Goal: Register for event/course

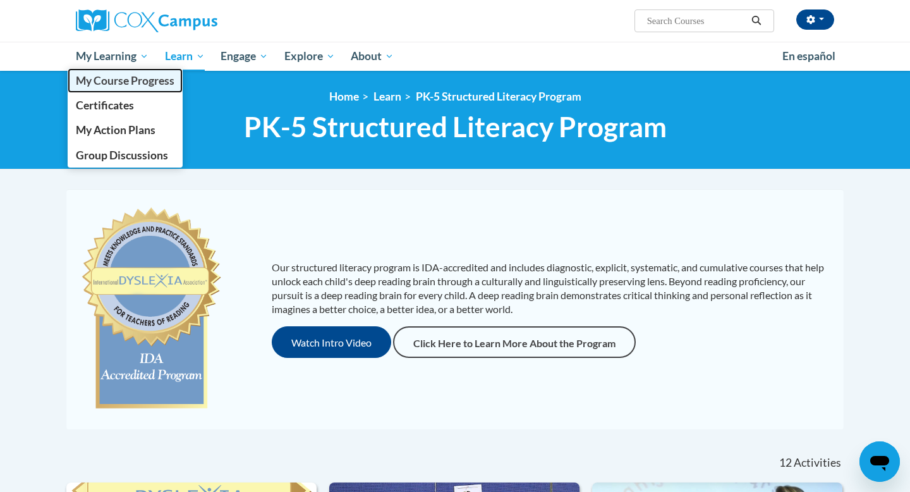
click at [116, 88] on link "My Course Progress" at bounding box center [125, 80] width 115 height 25
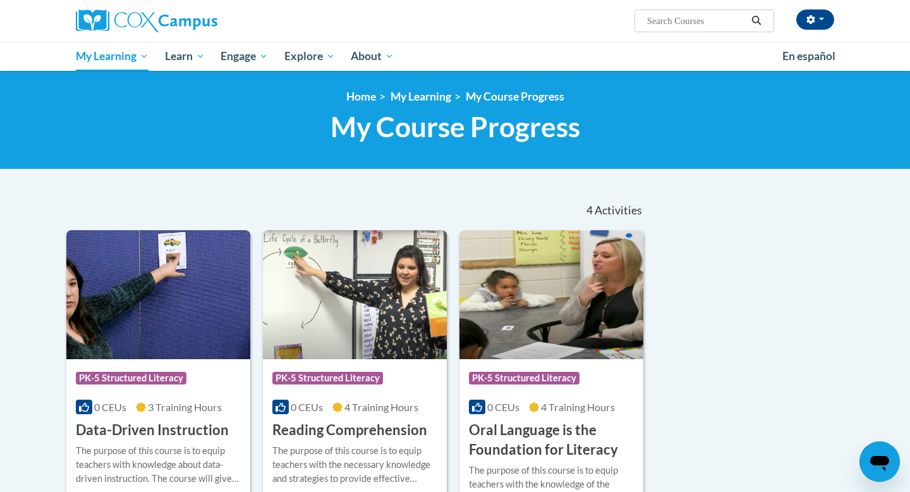
click at [679, 21] on input "Search..." at bounding box center [696, 20] width 101 height 15
type input "vocabulary instruction"
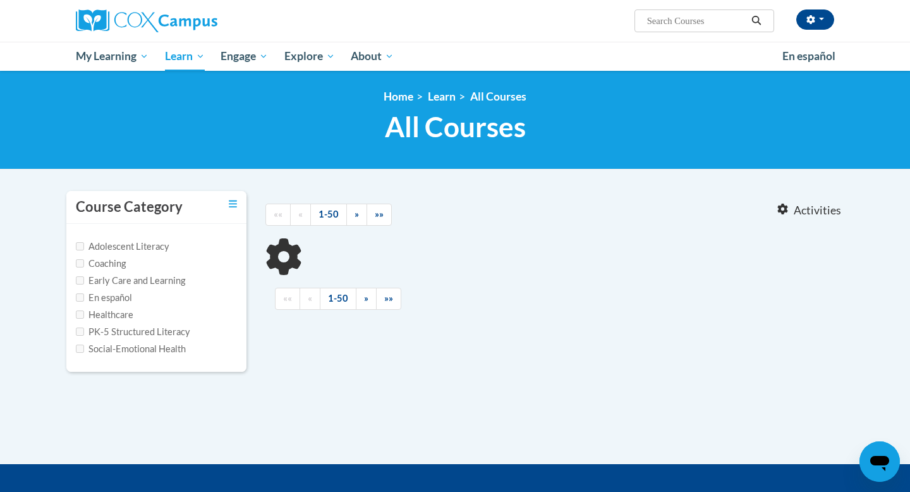
type input "vocabulary instruction"
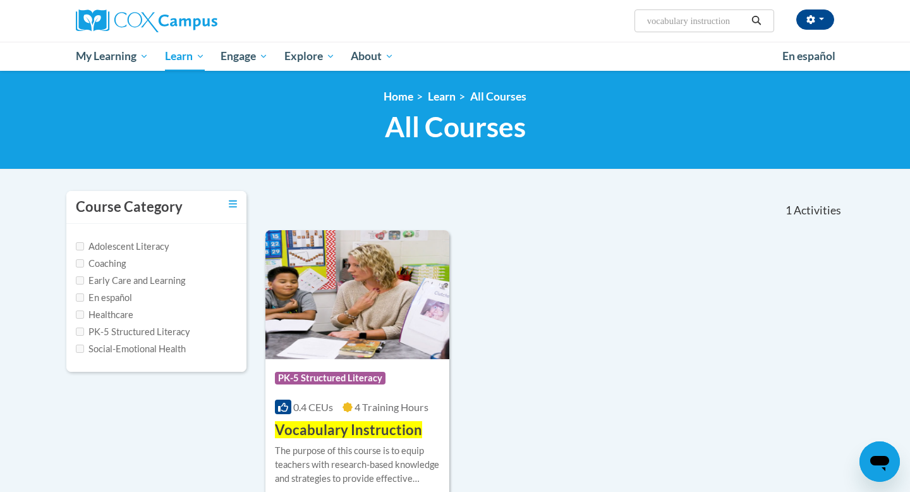
scroll to position [109, 0]
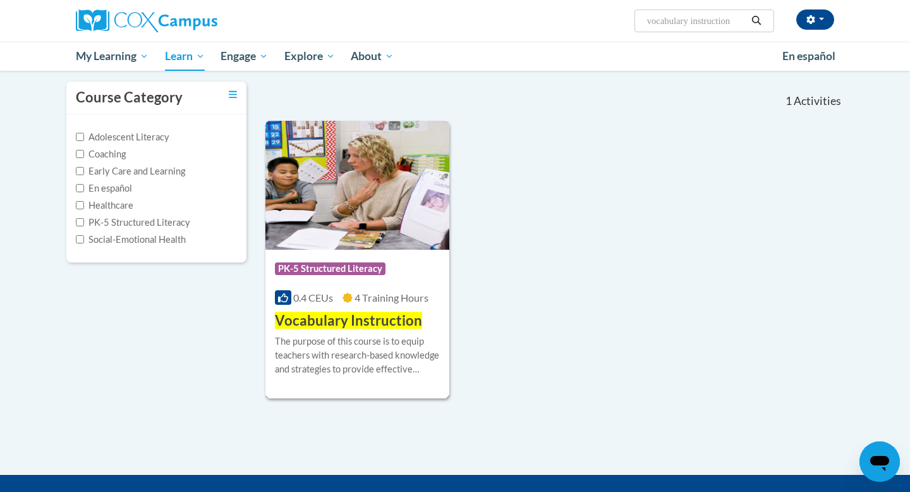
click at [352, 315] on span "Vocabulary Instruction" at bounding box center [348, 320] width 147 height 17
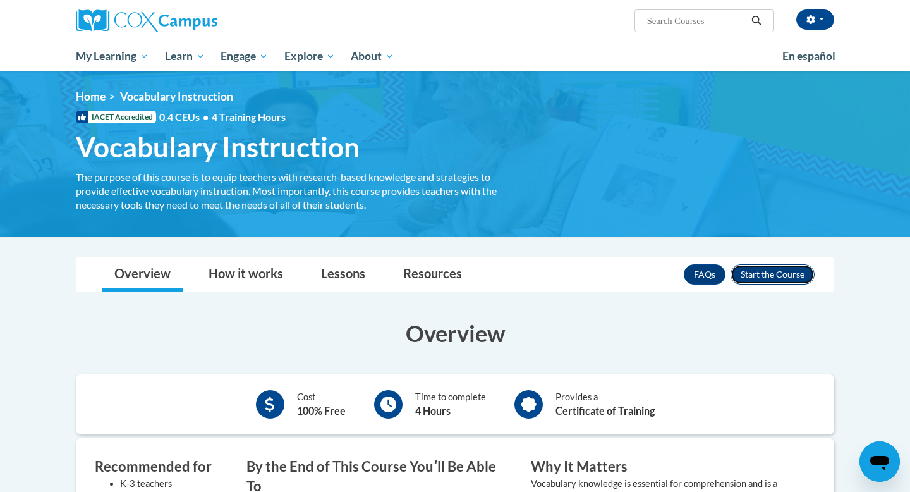
click at [795, 274] on button "Enroll" at bounding box center [773, 274] width 84 height 20
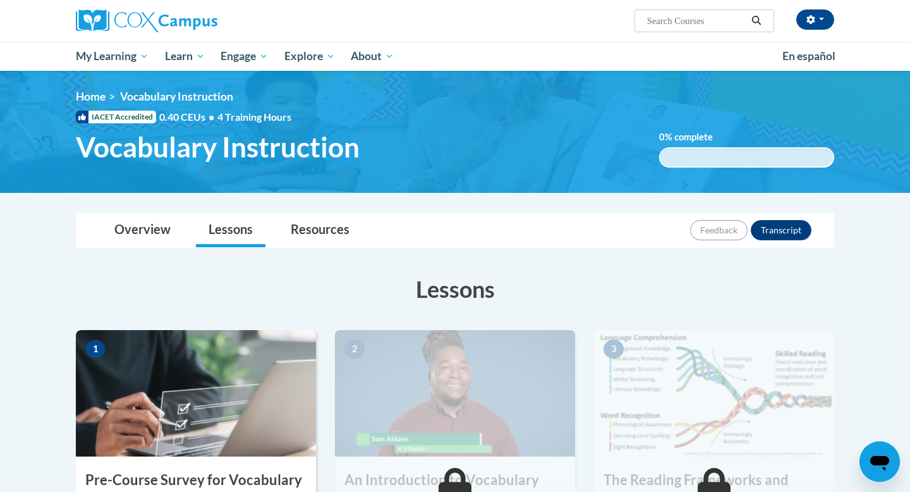
click at [682, 23] on input "Search..." at bounding box center [696, 20] width 101 height 15
type input "reading fluency"
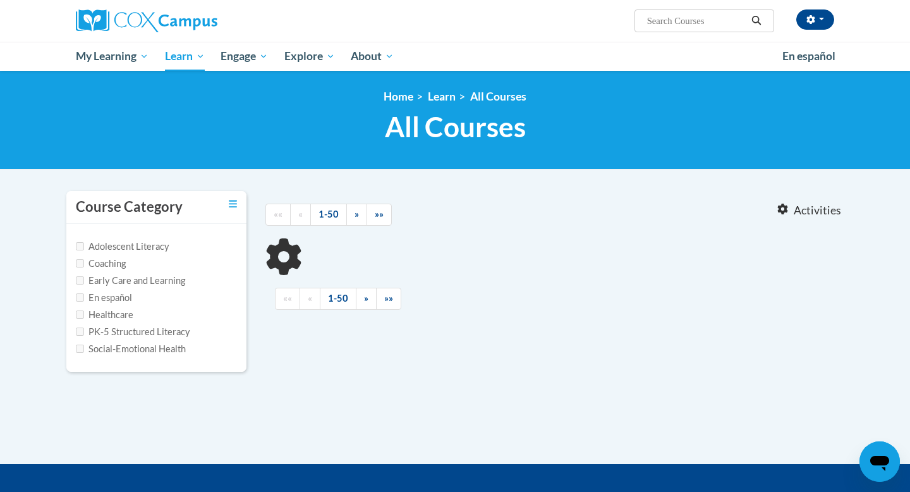
type input "reading fluency"
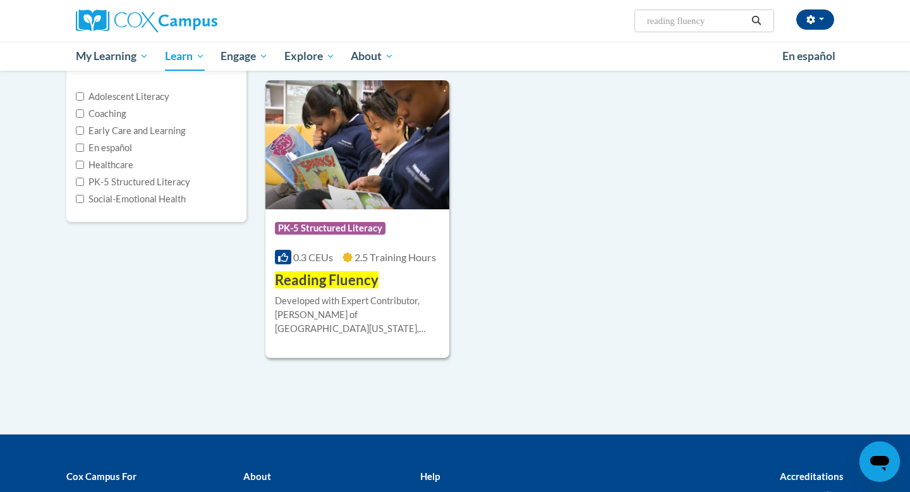
scroll to position [159, 0]
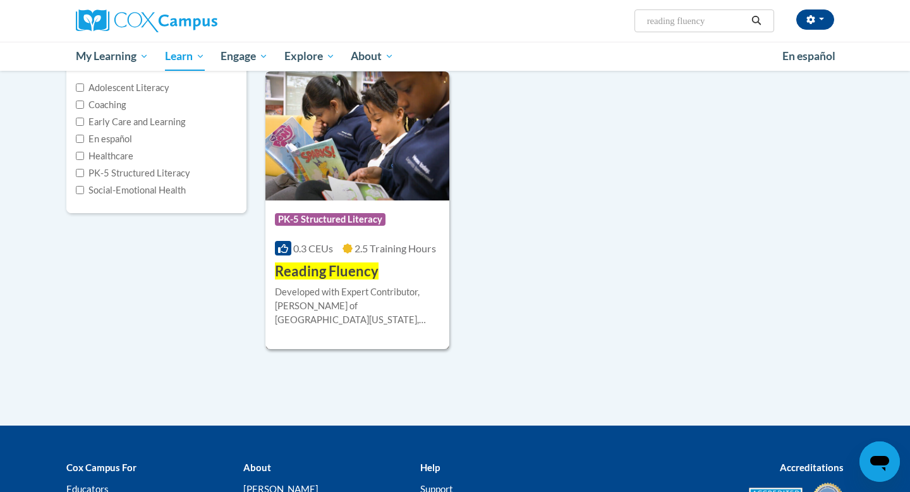
click at [336, 279] on span "Reading Fluency" at bounding box center [327, 270] width 104 height 17
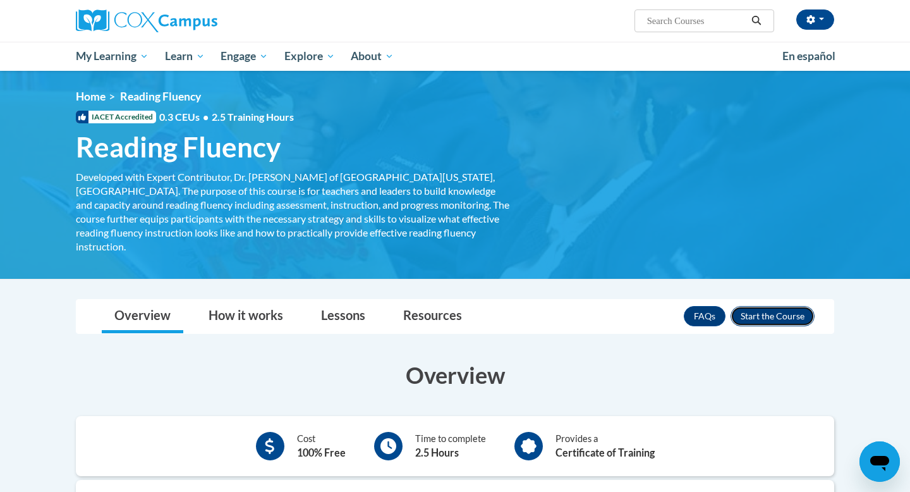
click at [773, 306] on button "Enroll" at bounding box center [773, 316] width 84 height 20
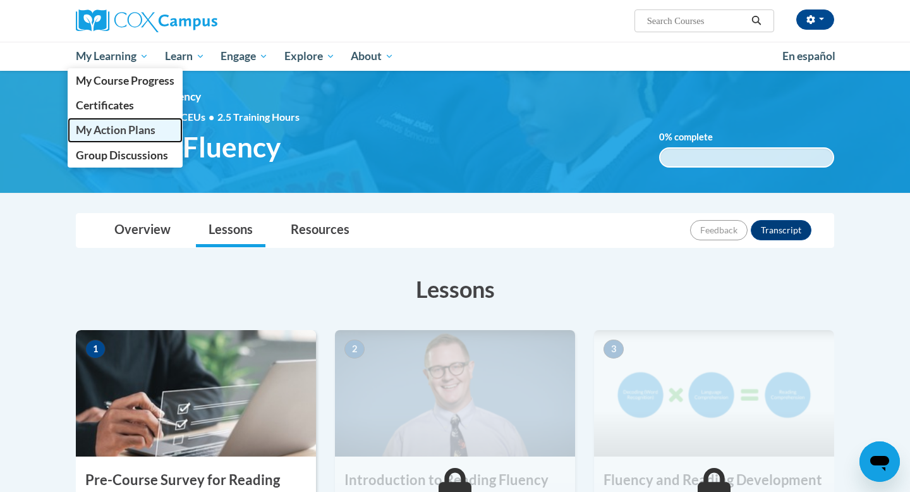
click at [121, 137] on link "My Action Plans" at bounding box center [125, 130] width 115 height 25
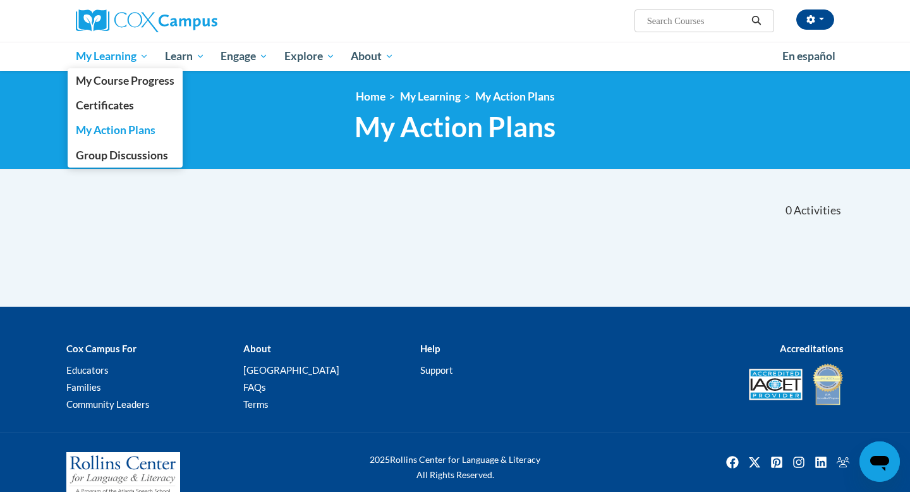
click at [138, 57] on span "My Learning" at bounding box center [112, 56] width 73 height 15
click at [140, 80] on span "My Course Progress" at bounding box center [125, 80] width 99 height 13
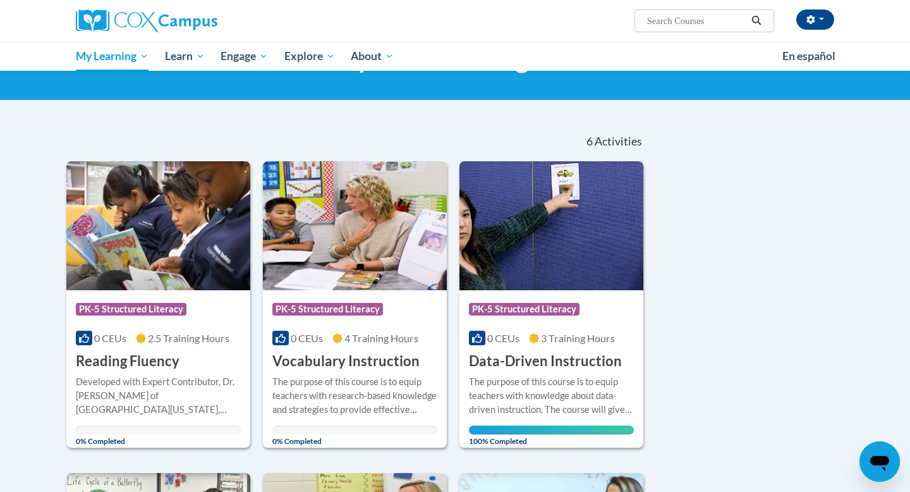
scroll to position [68, 0]
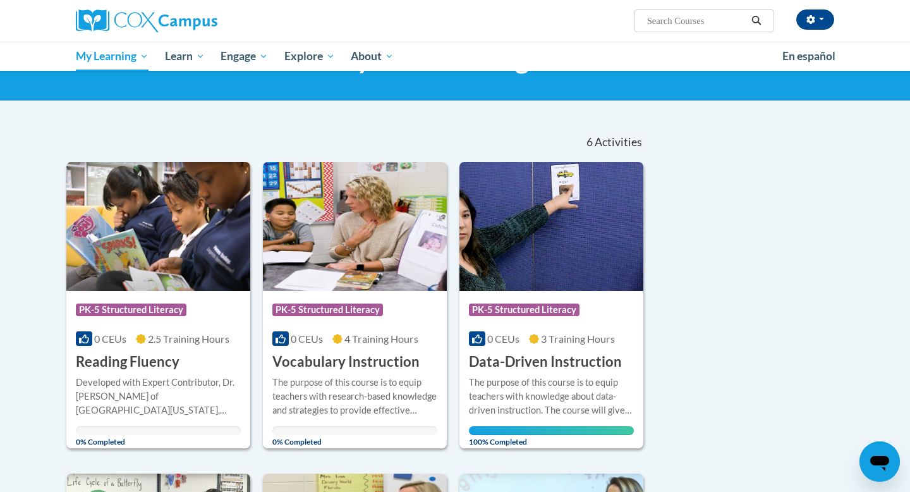
click at [674, 20] on input "Search..." at bounding box center [696, 20] width 101 height 15
type input "application pd for summer modules"
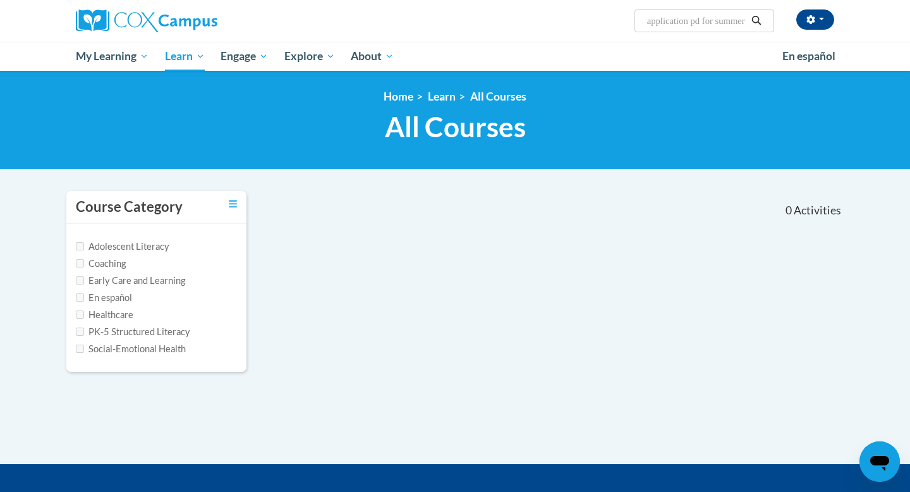
scroll to position [9, 0]
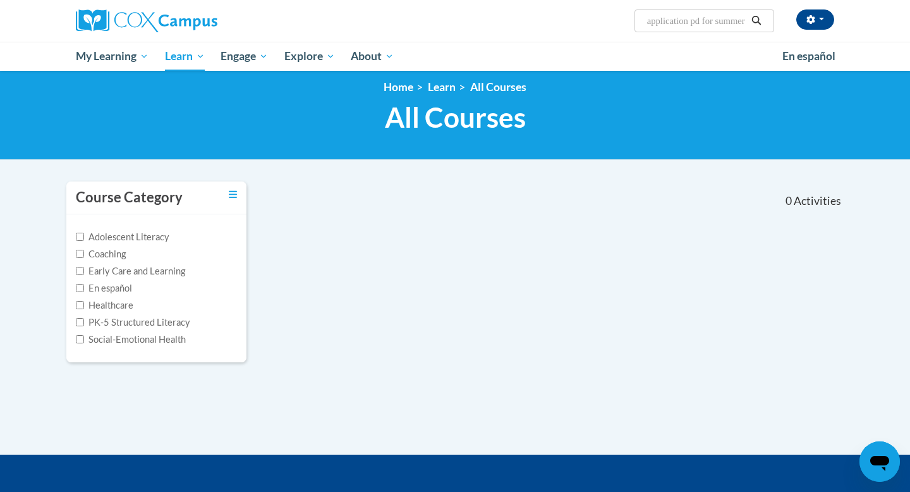
click at [728, 21] on input "application pd for summer modules" at bounding box center [696, 20] width 101 height 15
drag, startPoint x: 739, startPoint y: 21, endPoint x: 708, endPoint y: 20, distance: 31.0
click at [708, 20] on input "application pd fmmer modules" at bounding box center [696, 20] width 101 height 15
click at [738, 23] on input "application pdmodules" at bounding box center [696, 20] width 101 height 15
type input "application pd"
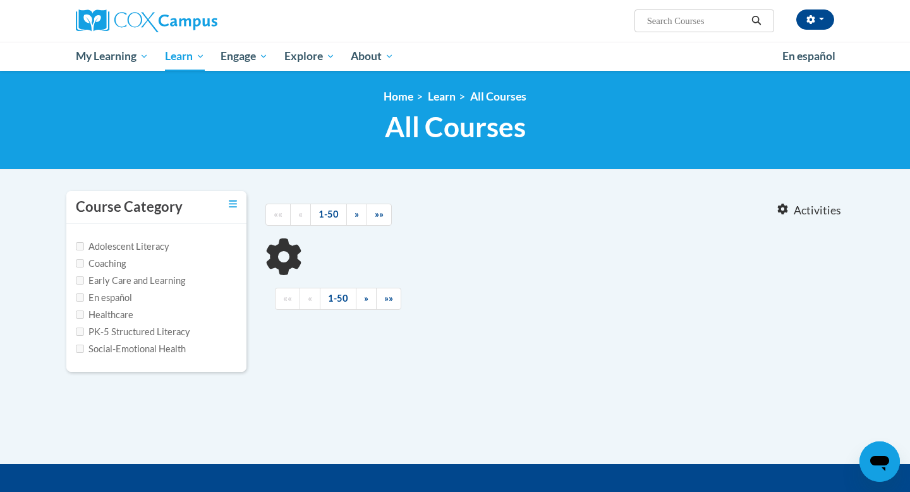
type input "application pd"
click at [174, 331] on label "PK-5 Structured Literacy" at bounding box center [133, 332] width 114 height 14
click at [78, 331] on input "PK-5 Structured Literacy" at bounding box center [80, 331] width 8 height 8
checkbox input "true"
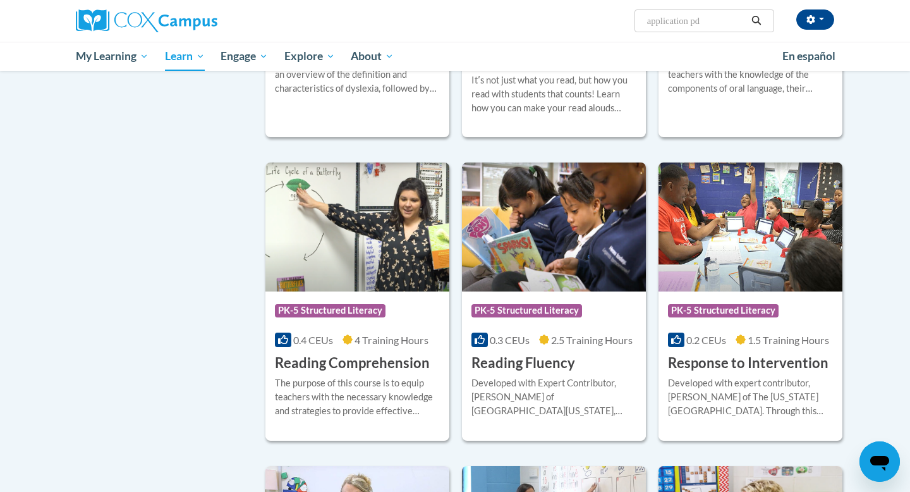
scroll to position [257, 0]
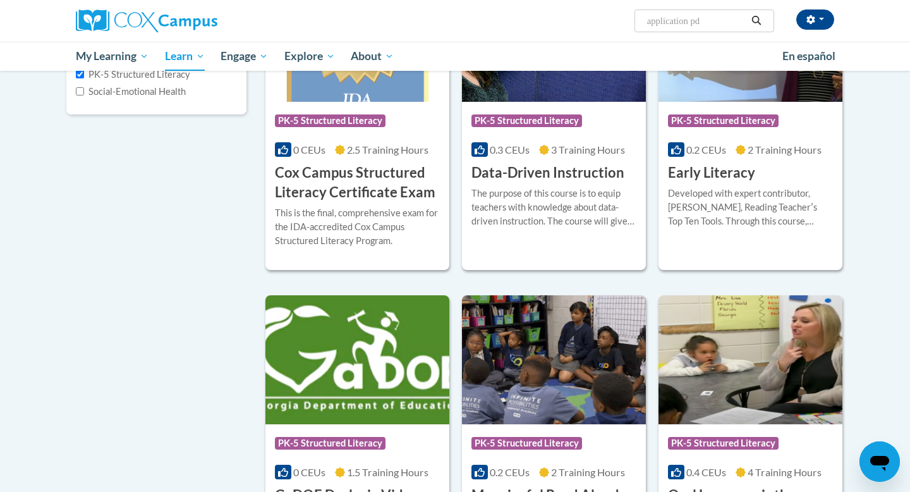
click at [717, 23] on input "application pd" at bounding box center [696, 20] width 101 height 15
type input "application"
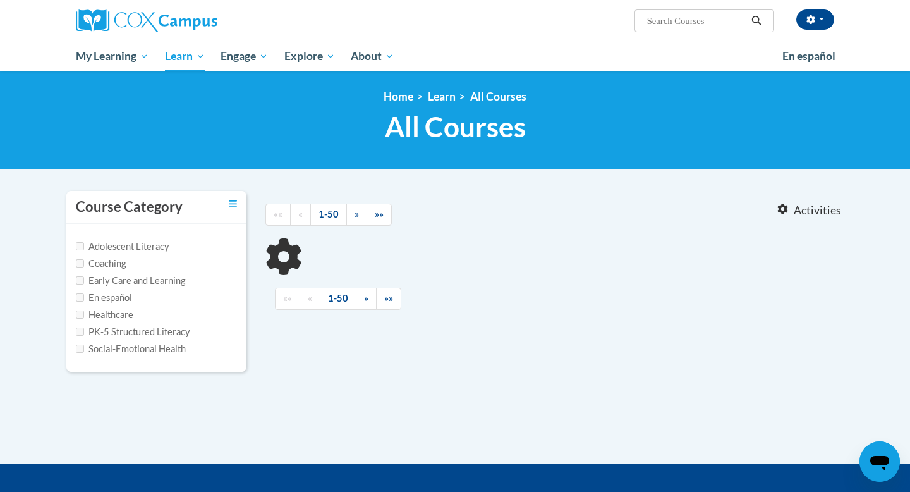
type input "application"
click at [150, 249] on label "Adolescent Literacy" at bounding box center [123, 247] width 94 height 14
click at [84, 249] on input "Adolescent Literacy" at bounding box center [80, 246] width 8 height 8
checkbox input "true"
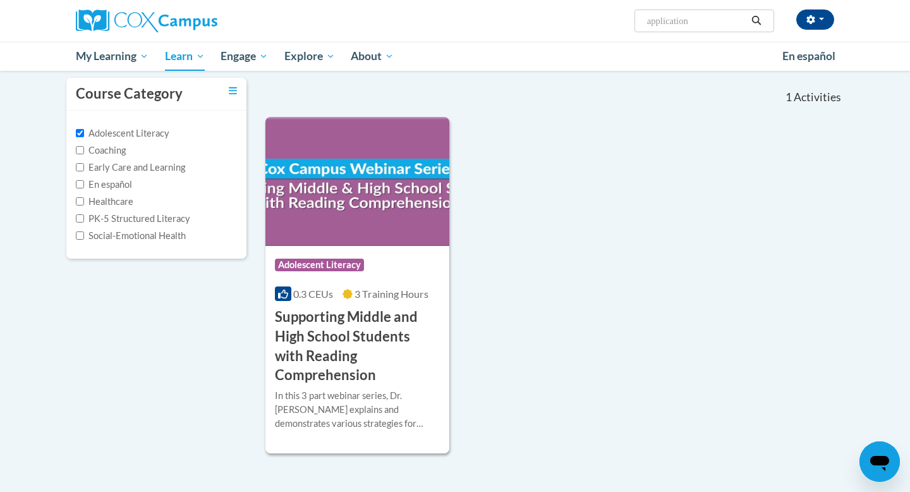
scroll to position [125, 0]
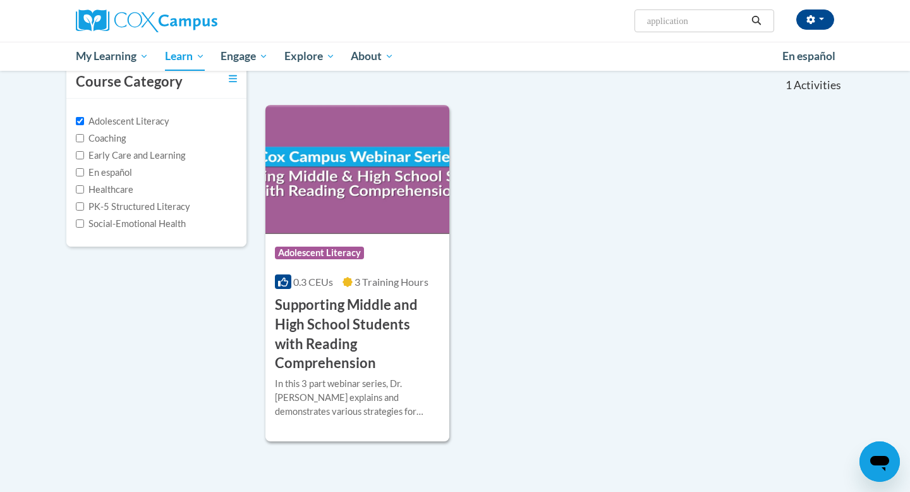
click at [107, 135] on label "Coaching" at bounding box center [101, 139] width 50 height 14
click at [84, 135] on input "Coaching" at bounding box center [80, 138] width 8 height 8
checkbox input "true"
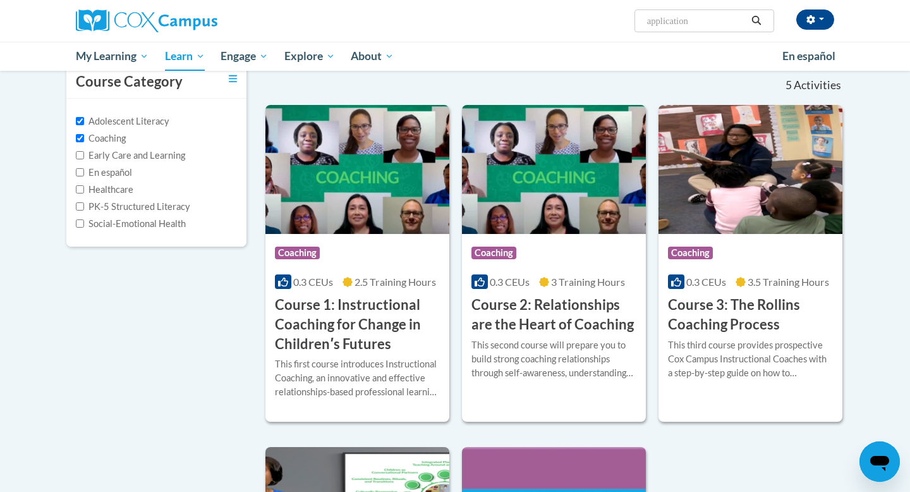
click at [116, 152] on label "Early Care and Learning" at bounding box center [130, 156] width 109 height 14
click at [84, 152] on input "Early Care and Learning" at bounding box center [80, 155] width 8 height 8
checkbox input "true"
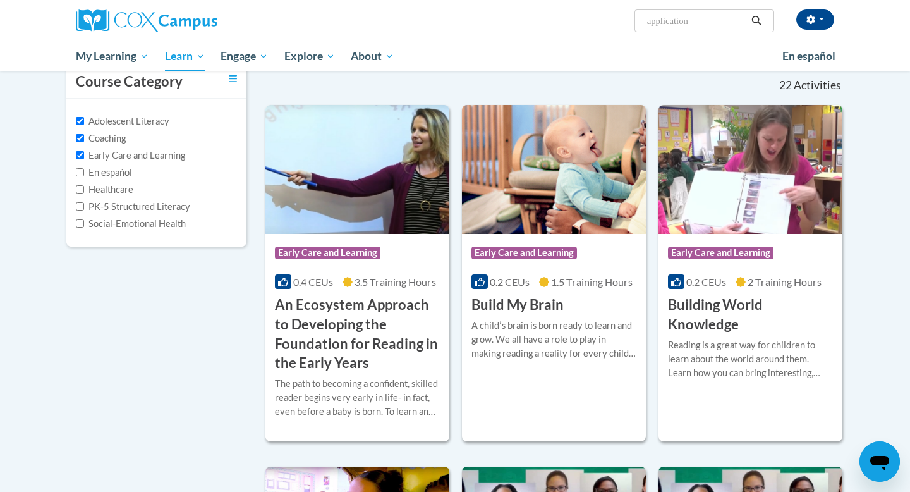
click at [116, 173] on label "En español" at bounding box center [104, 173] width 56 height 14
click at [84, 173] on input "En español" at bounding box center [80, 172] width 8 height 8
click at [113, 172] on label "En español" at bounding box center [104, 173] width 56 height 14
click at [84, 172] on input "En español" at bounding box center [80, 172] width 8 height 8
checkbox input "false"
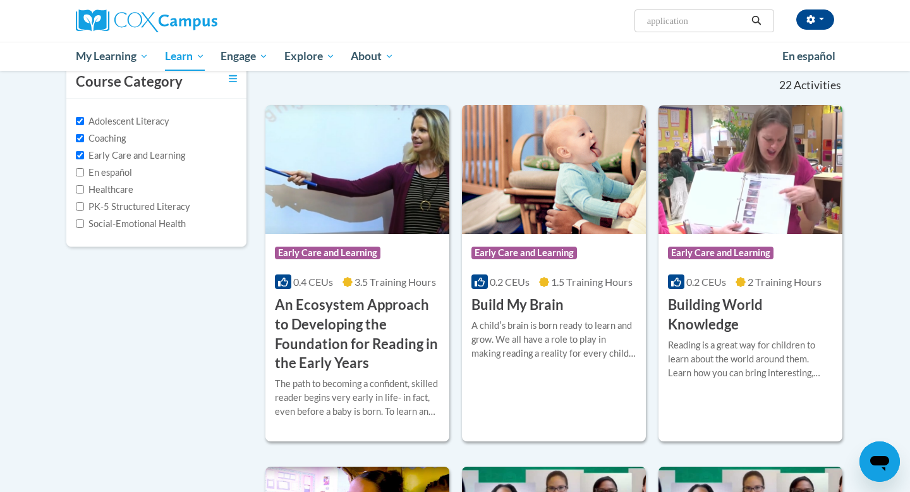
click at [117, 188] on label "Healthcare" at bounding box center [105, 190] width 58 height 14
click at [84, 188] on input "Healthcare" at bounding box center [80, 189] width 8 height 8
checkbox input "true"
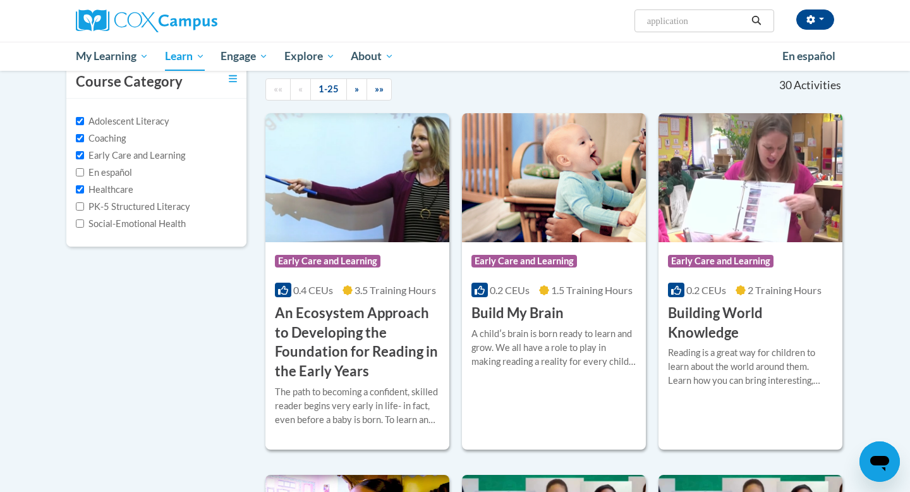
click at [127, 209] on label "PK-5 Structured Literacy" at bounding box center [133, 207] width 114 height 14
click at [84, 209] on input "PK-5 Structured Literacy" at bounding box center [80, 206] width 8 height 8
checkbox input "true"
click at [128, 223] on label "Social-Emotional Health" at bounding box center [131, 224] width 110 height 14
click at [84, 223] on input "Social-Emotional Health" at bounding box center [80, 223] width 8 height 8
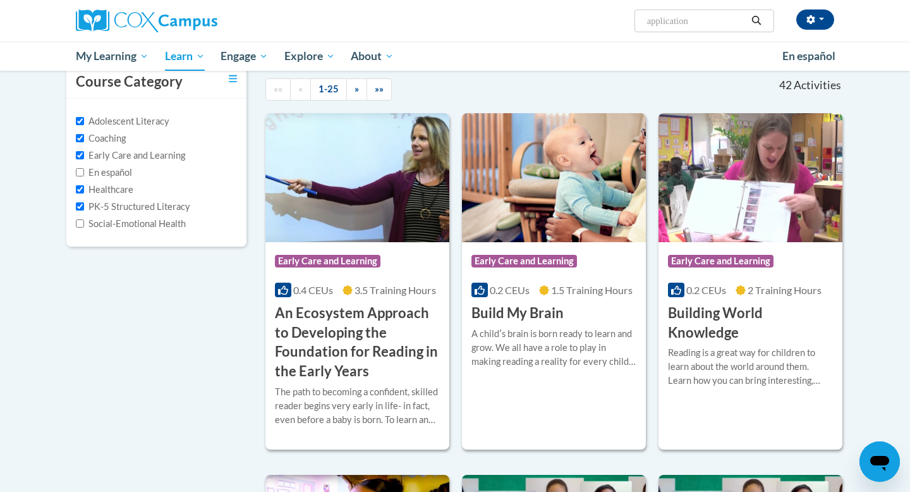
checkbox input "true"
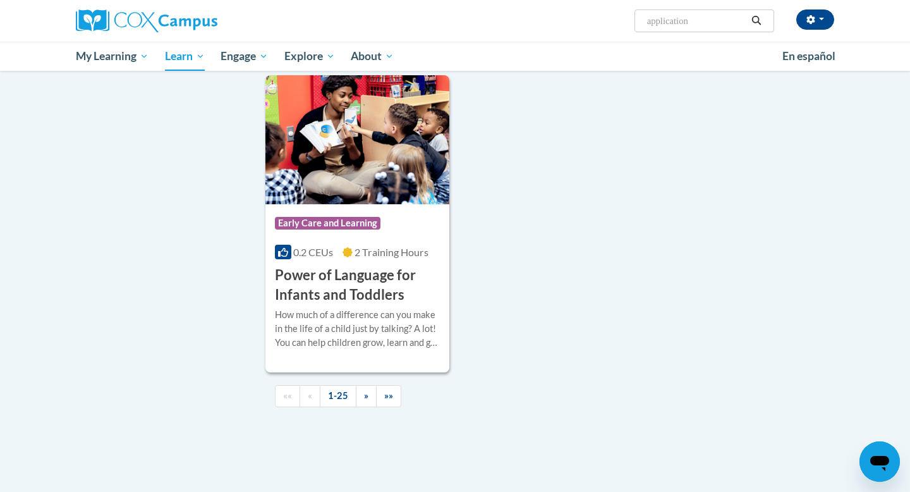
scroll to position [2873, 0]
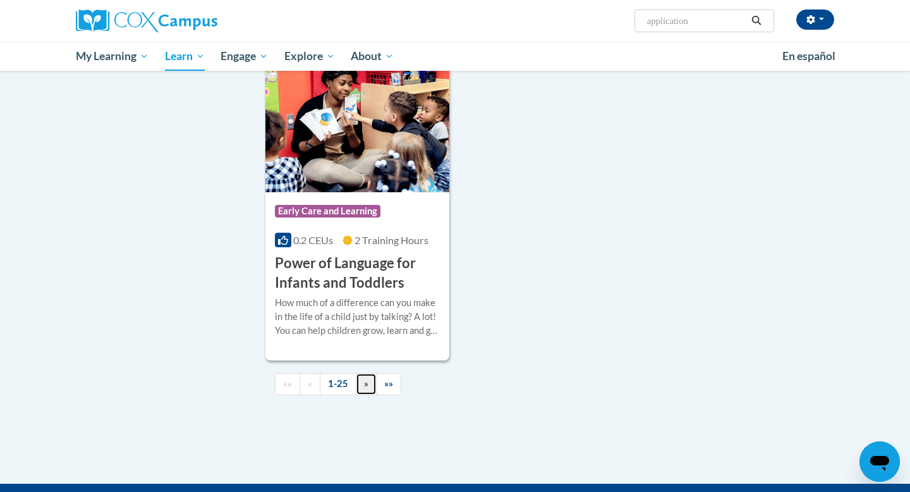
click at [362, 395] on link "»" at bounding box center [366, 384] width 21 height 22
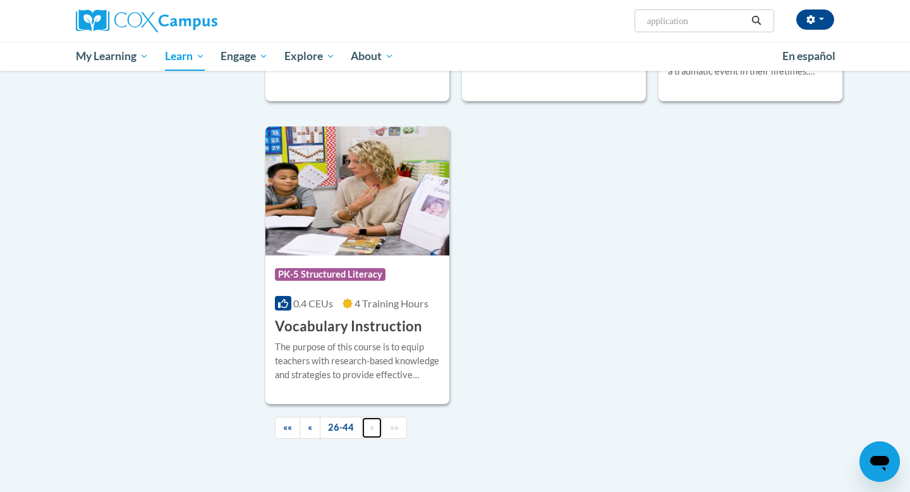
scroll to position [2251, 0]
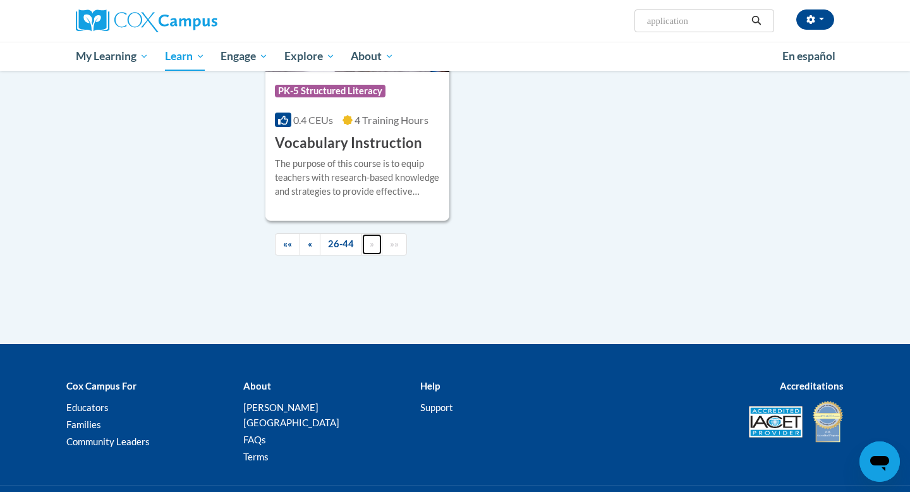
click at [370, 238] on span "»" at bounding box center [372, 243] width 4 height 11
click at [311, 238] on span "«" at bounding box center [310, 243] width 4 height 11
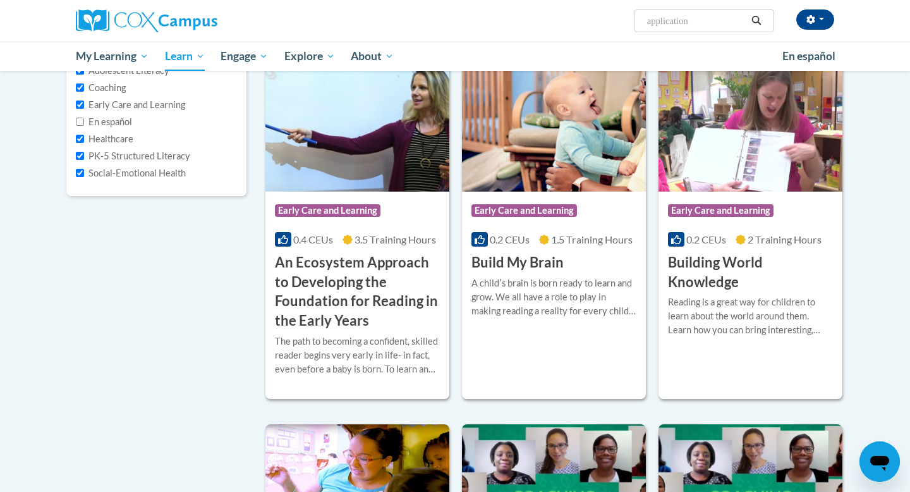
scroll to position [0, 0]
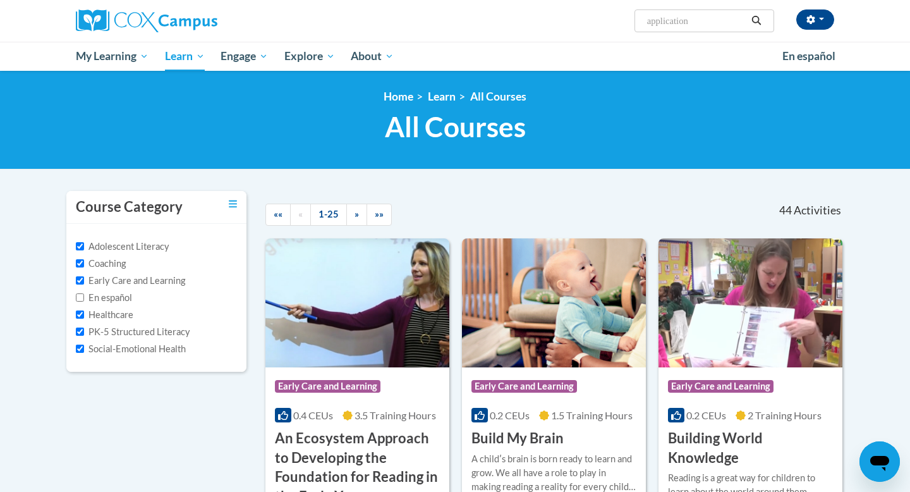
drag, startPoint x: 706, startPoint y: 20, endPoint x: 614, endPoint y: 20, distance: 92.3
click at [614, 20] on div "Stacy Gluth (America/Chicago UTC-05:00) My Profile Inbox My Transcripts Log Out…" at bounding box center [585, 16] width 518 height 32
type input "response to intervention"
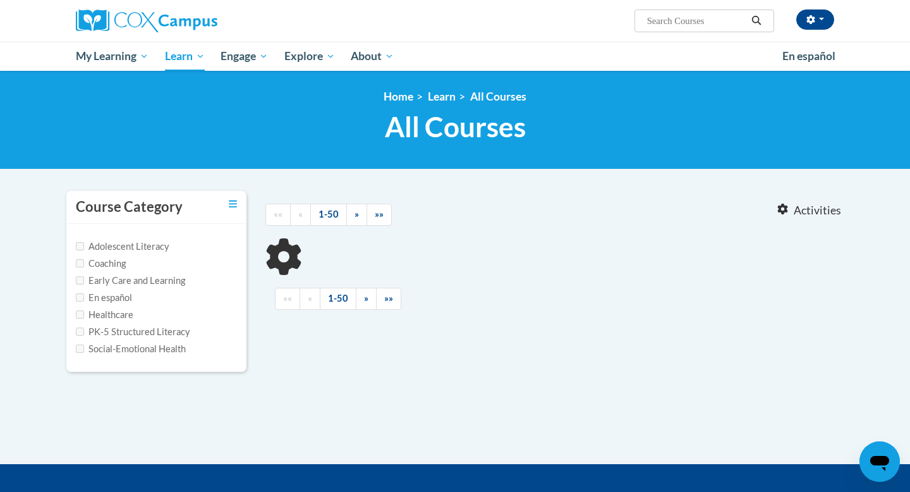
type input "response to intervention"
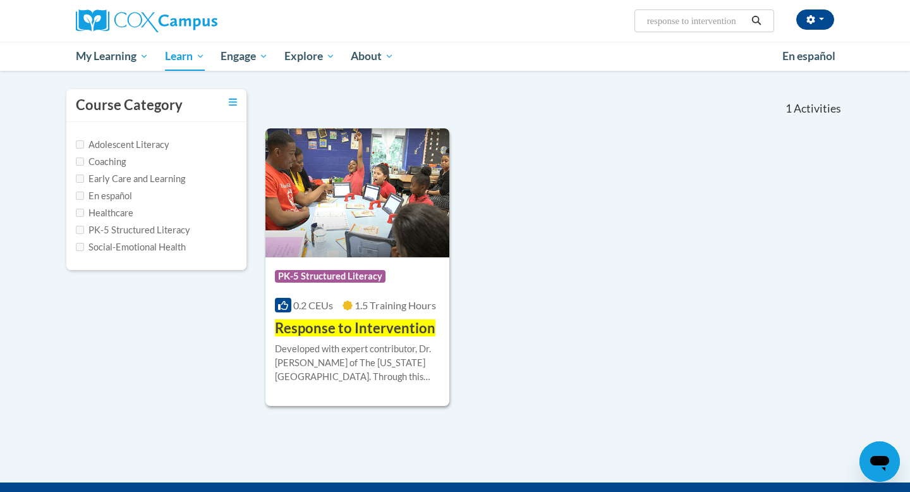
scroll to position [113, 0]
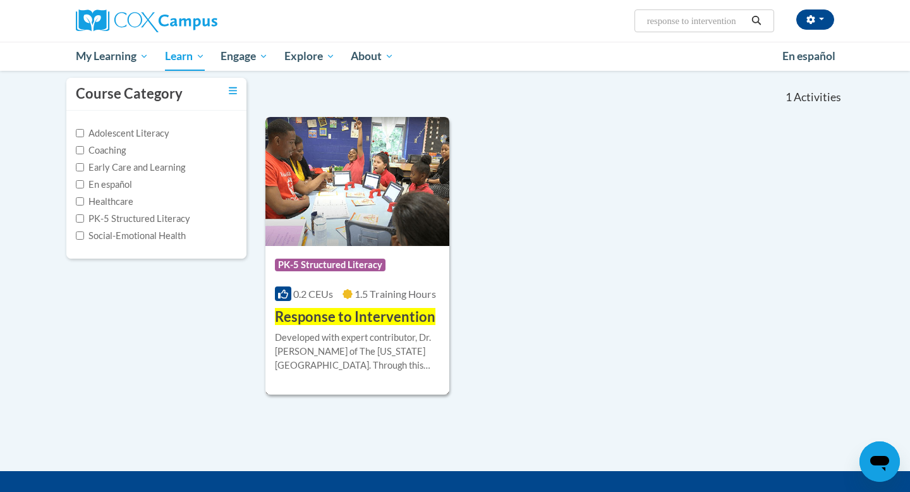
click at [373, 321] on span "Response to Intervention" at bounding box center [355, 316] width 161 height 17
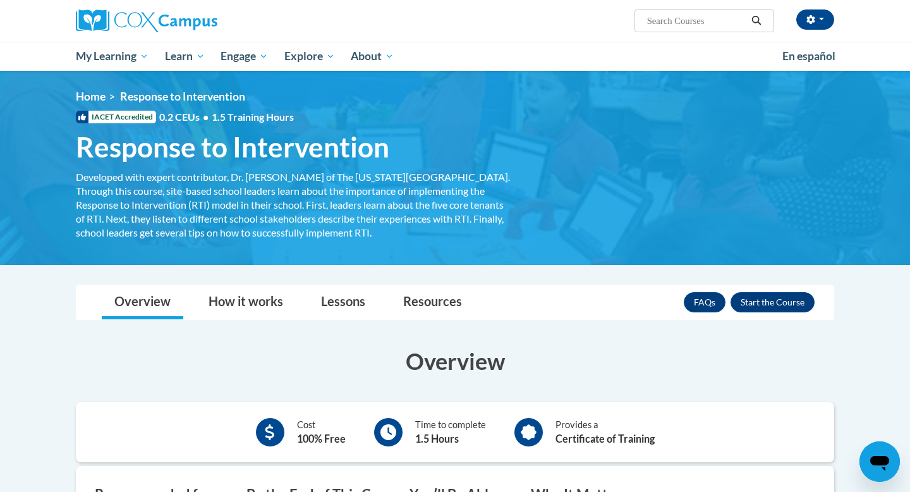
click at [796, 312] on div "FAQs Enroll" at bounding box center [749, 302] width 131 height 33
click at [793, 307] on button "Enroll" at bounding box center [773, 302] width 84 height 20
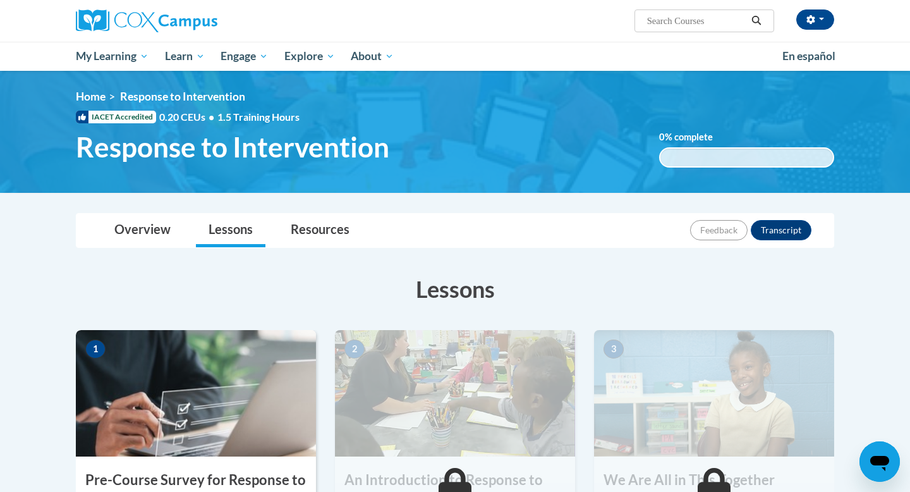
click at [711, 21] on input "Search..." at bounding box center [696, 20] width 101 height 15
type input "[MEDICAL_DATA]"
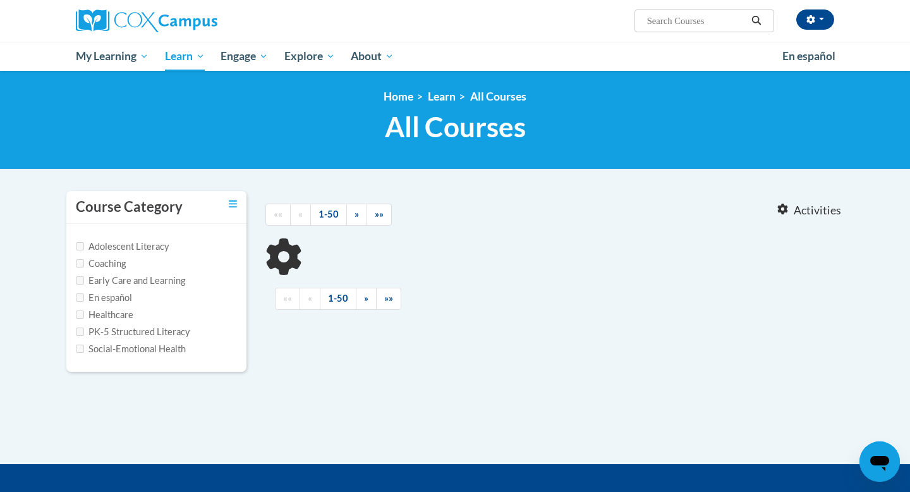
type input "[MEDICAL_DATA]"
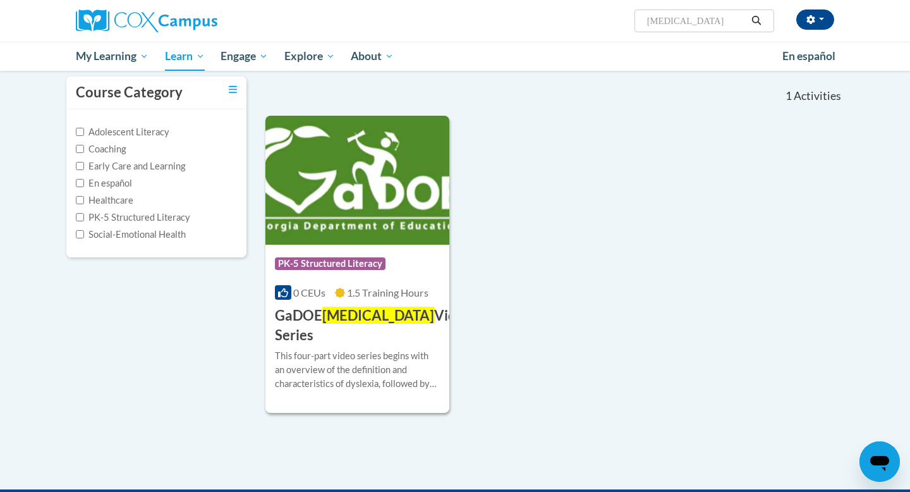
scroll to position [119, 0]
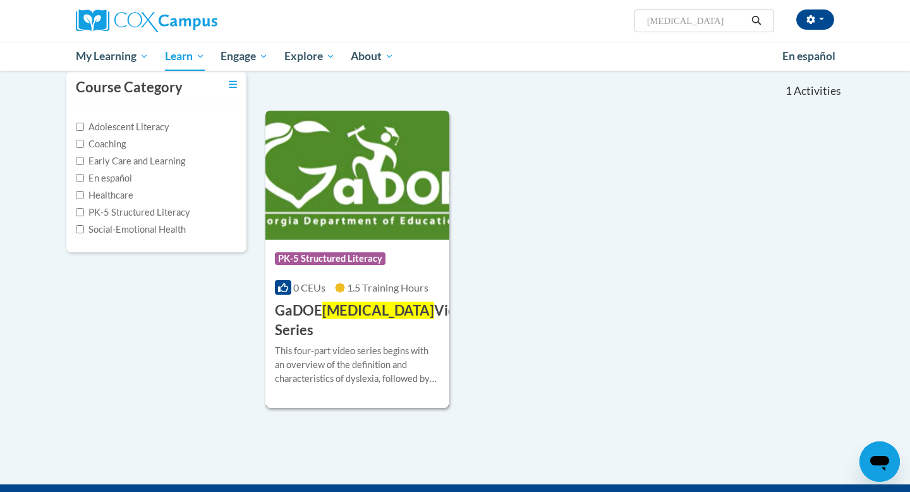
click at [382, 315] on h3 "GaDOE Dyslexia Video Series" at bounding box center [373, 320] width 197 height 39
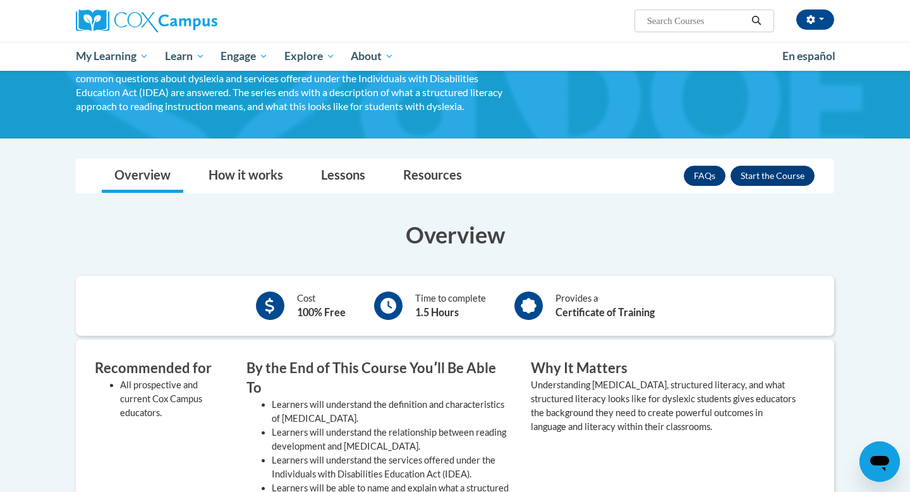
scroll to position [169, 0]
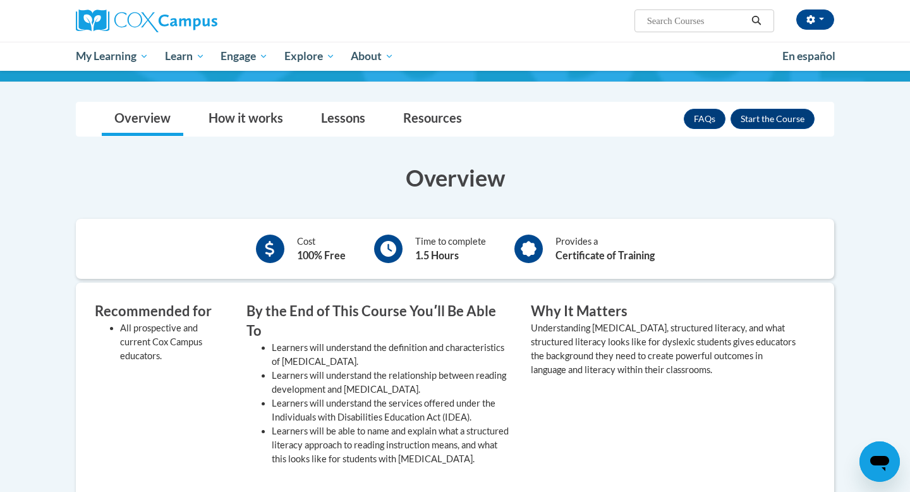
click at [762, 129] on div "FAQs Enroll" at bounding box center [749, 118] width 131 height 33
click at [762, 118] on button "Enroll" at bounding box center [773, 119] width 84 height 20
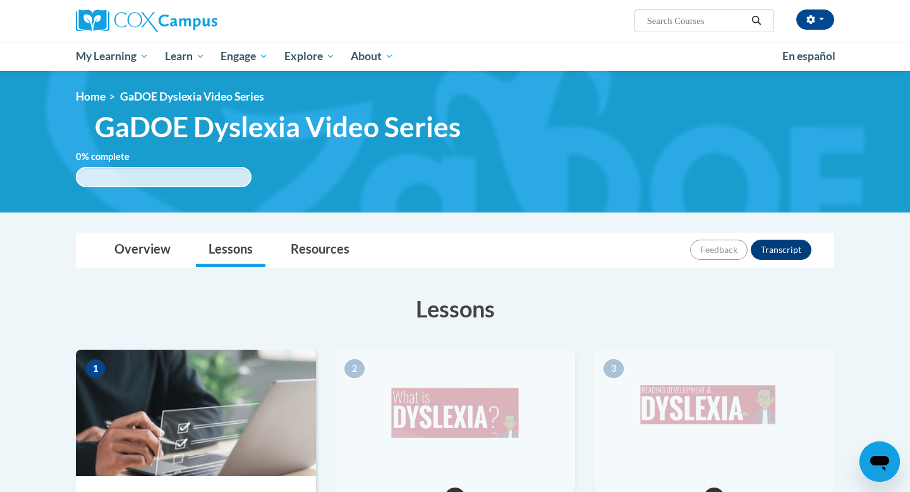
click at [708, 19] on input "Search..." at bounding box center [696, 20] width 101 height 15
type input "structured literacy certificate exam"
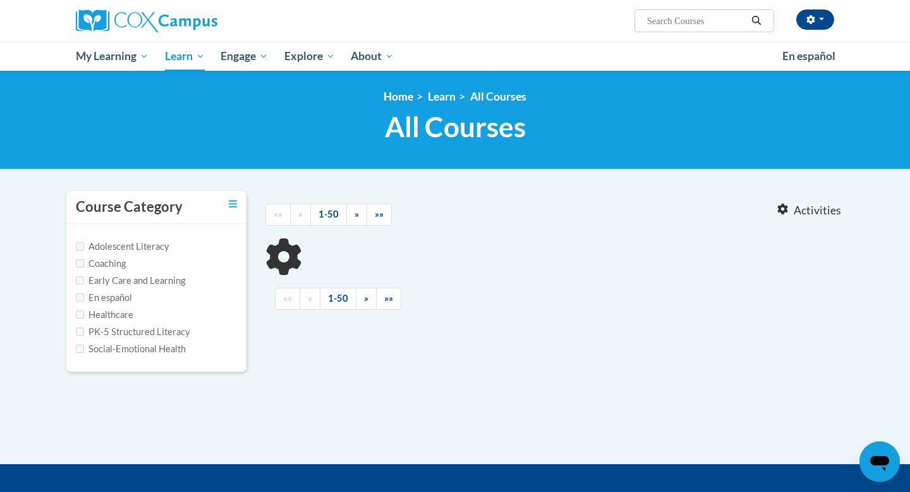
type input "structured literacy certificate exam"
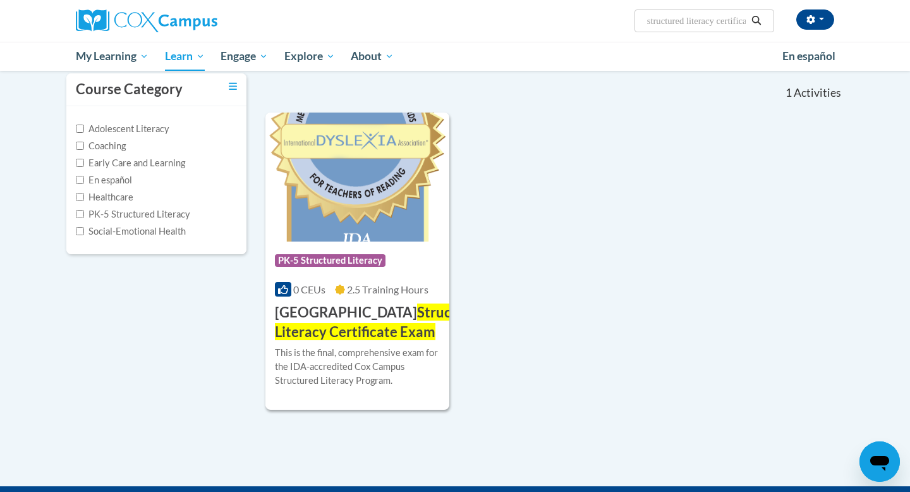
scroll to position [128, 0]
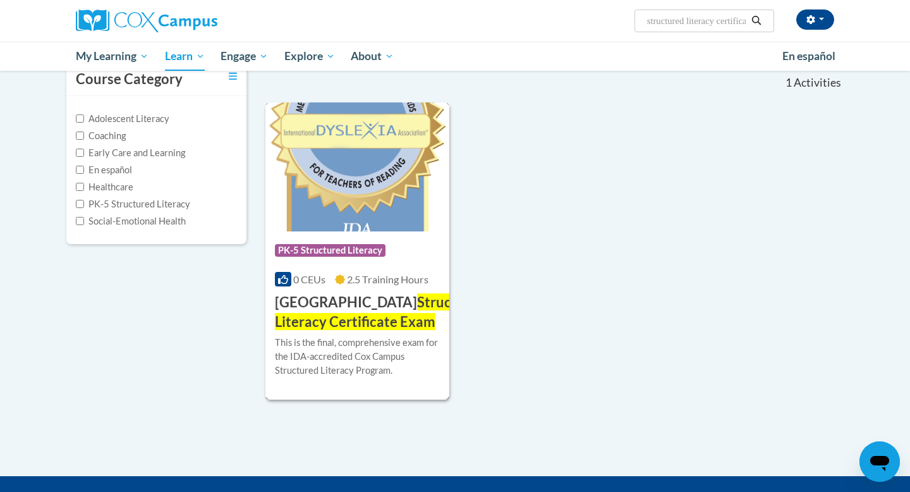
click at [374, 311] on h3 "Cox Campus Structured Literacy Certificate Exam" at bounding box center [381, 312] width 212 height 39
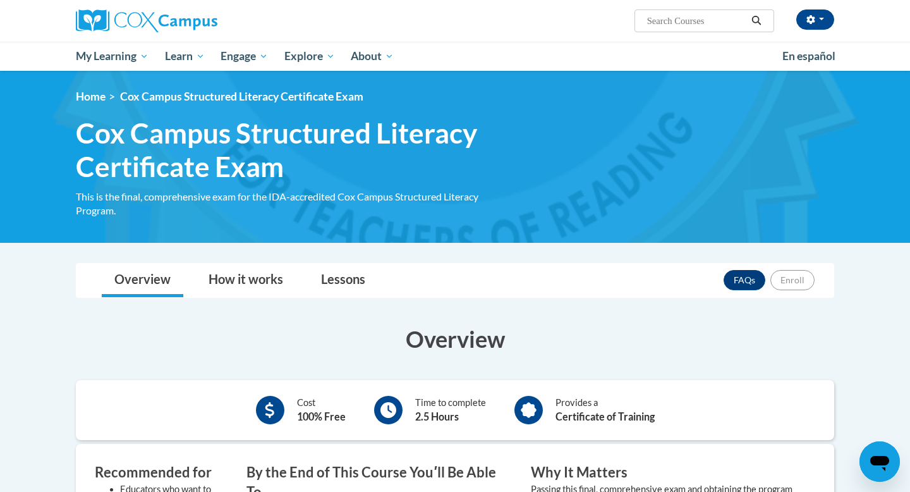
click at [720, 18] on input "Search..." at bounding box center [696, 20] width 101 height 15
type input "application for summer modules"
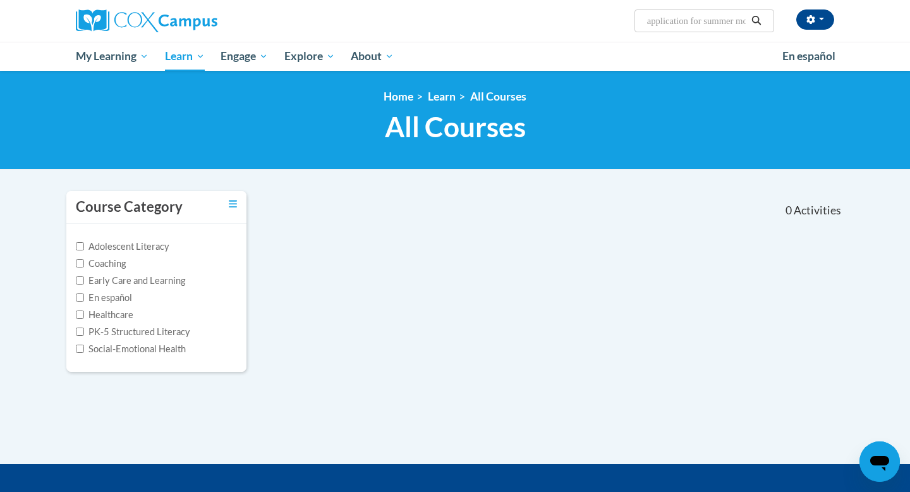
click at [694, 22] on input "application for summer modules" at bounding box center [696, 20] width 101 height 15
type input "application PO for summer modules"
drag, startPoint x: 740, startPoint y: 23, endPoint x: 628, endPoint y: 23, distance: 112.5
click at [628, 23] on div "Stacy Gluth (America/Chicago UTC-05:00) My Profile Inbox My Transcripts Log Out…" at bounding box center [585, 16] width 518 height 32
type input "mer modules"
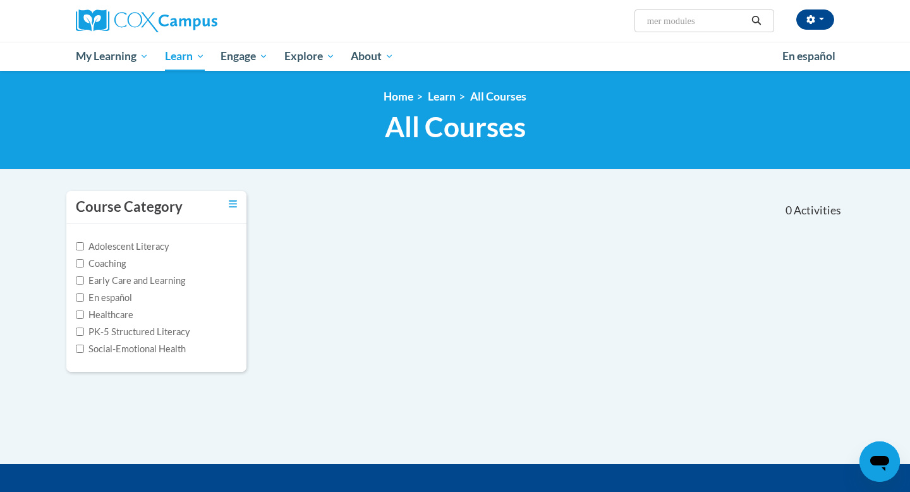
drag, startPoint x: 706, startPoint y: 24, endPoint x: 595, endPoint y: 32, distance: 111.6
click at [595, 33] on div "Stacy Gluth (America/Chicago UTC-05:00) My Profile Inbox My Transcripts Log Out…" at bounding box center [455, 21] width 797 height 42
drag, startPoint x: 713, startPoint y: 23, endPoint x: 642, endPoint y: 20, distance: 70.9
click at [642, 20] on span "Search Search... mer modules" at bounding box center [705, 20] width 140 height 23
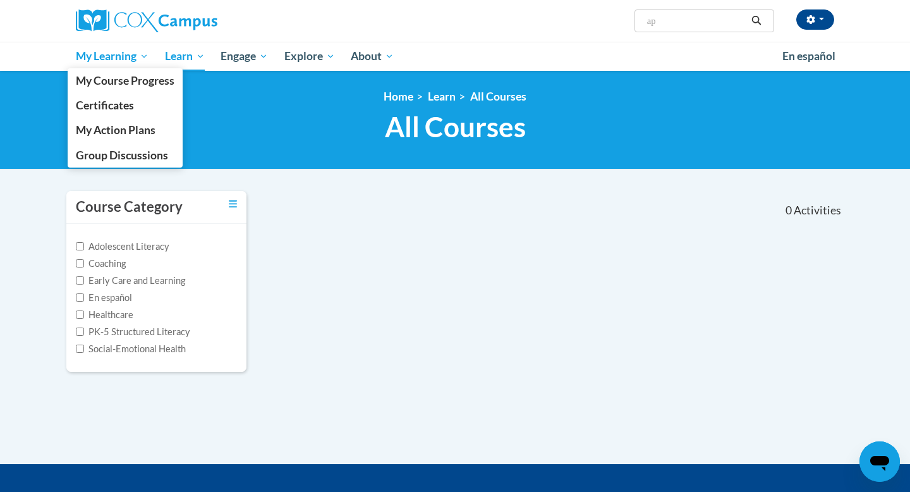
click at [119, 50] on span "My Learning" at bounding box center [112, 56] width 73 height 15
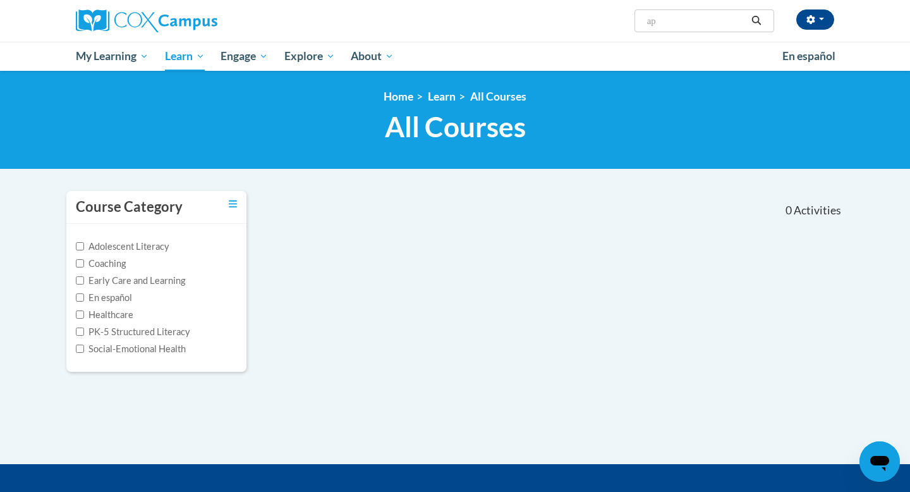
click at [662, 17] on input "ap" at bounding box center [696, 20] width 101 height 15
type input "application"
click at [123, 329] on label "PK-5 Structured Literacy" at bounding box center [133, 332] width 114 height 14
click at [84, 329] on input "PK-5 Structured Literacy" at bounding box center [80, 331] width 8 height 8
checkbox input "true"
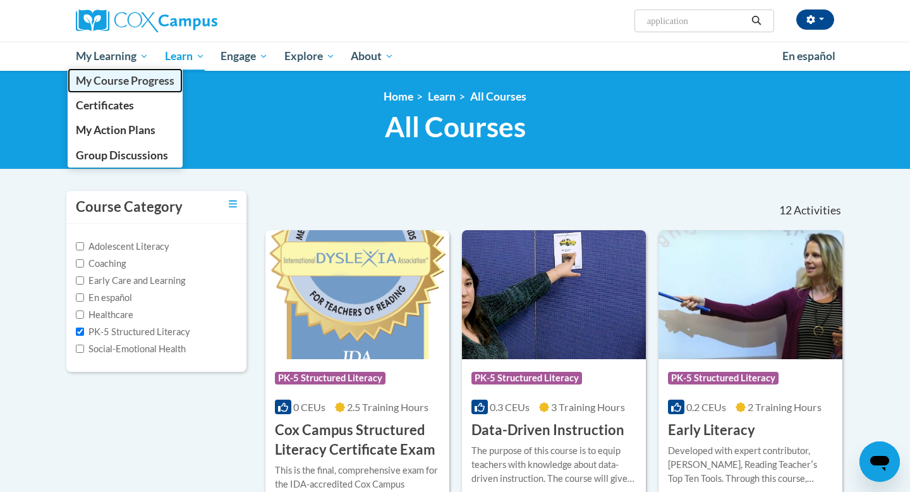
click at [130, 78] on span "My Course Progress" at bounding box center [125, 80] width 99 height 13
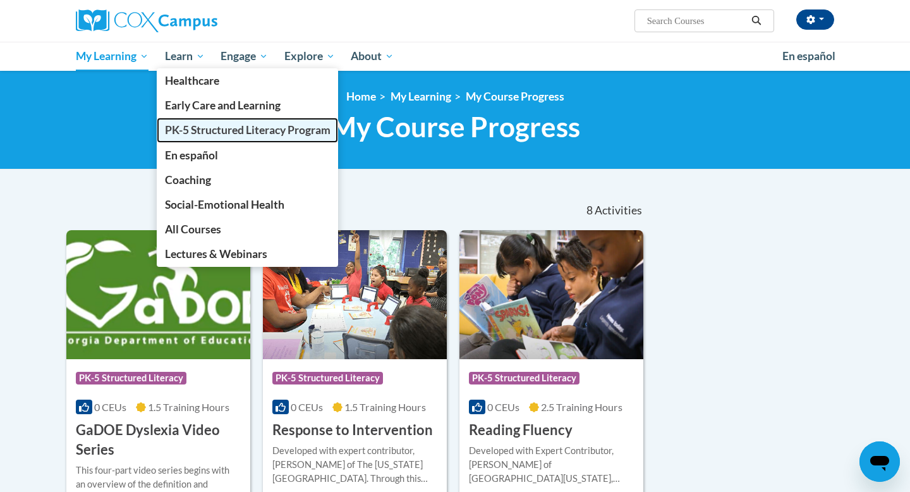
click at [205, 137] on link "PK-5 Structured Literacy Program" at bounding box center [248, 130] width 182 height 25
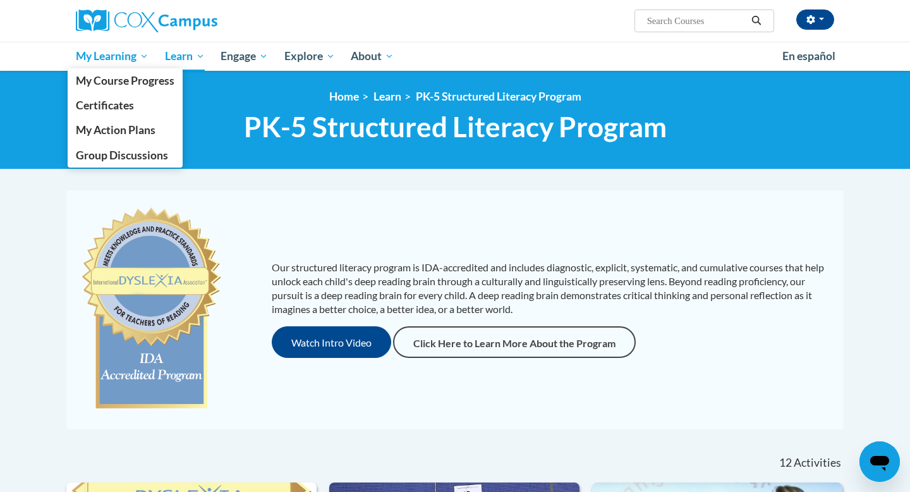
click at [109, 63] on span "My Learning" at bounding box center [112, 56] width 73 height 15
click at [149, 76] on span "My Course Progress" at bounding box center [125, 80] width 99 height 13
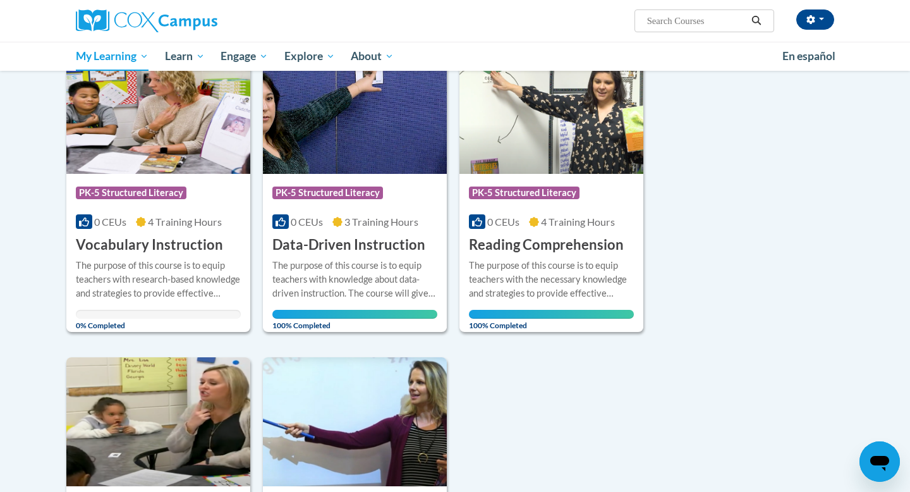
scroll to position [511, 0]
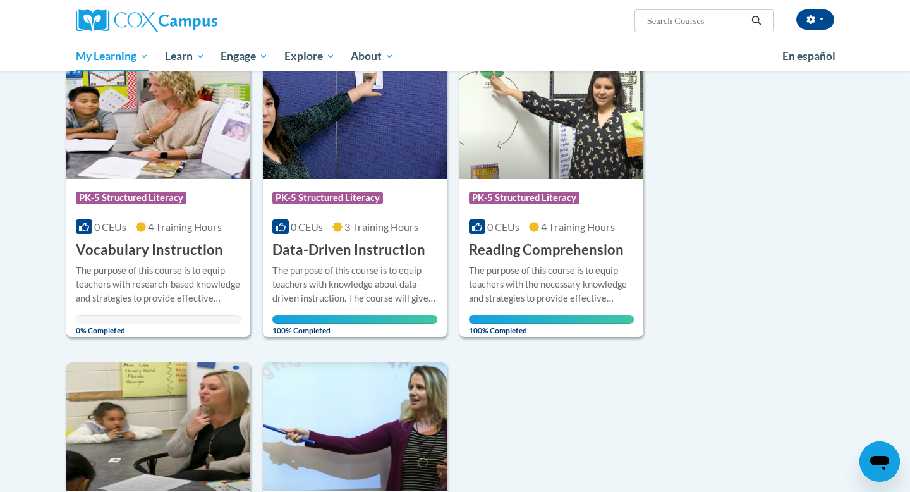
click at [157, 252] on h3 "Vocabulary Instruction" at bounding box center [149, 250] width 147 height 20
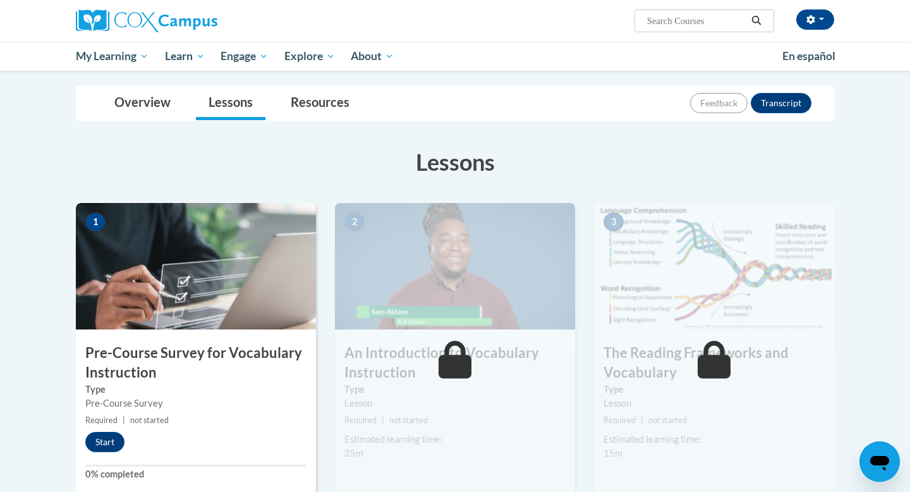
scroll to position [188, 0]
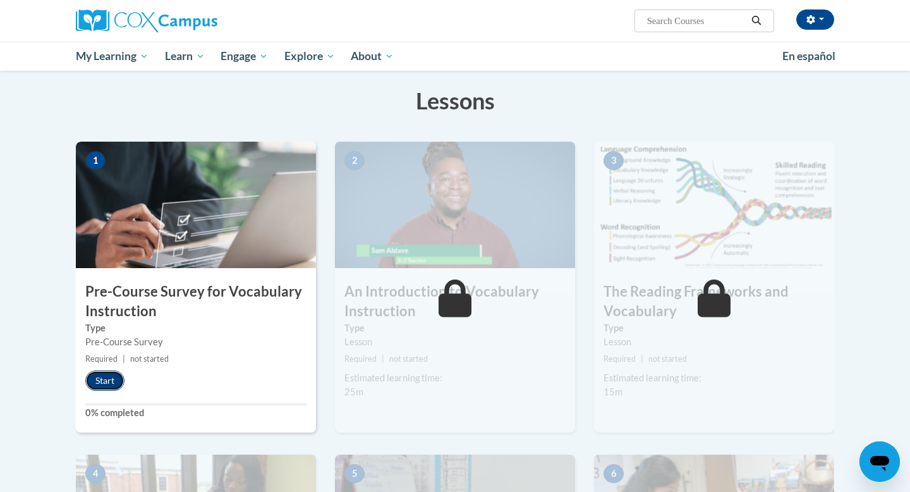
click at [114, 374] on button "Start" at bounding box center [104, 380] width 39 height 20
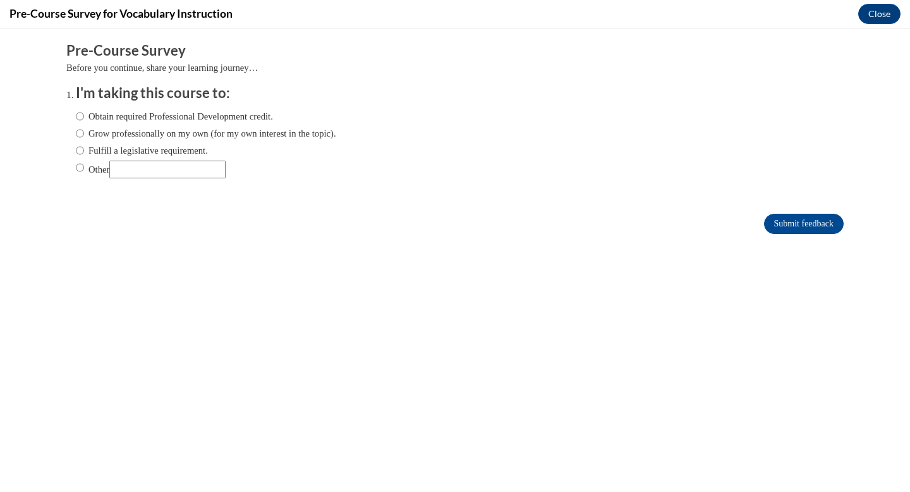
scroll to position [0, 0]
click at [671, 202] on form "Pre-Course Survey Before you continue, share your learning journey… I'm taking …" at bounding box center [455, 144] width 778 height 206
click at [100, 109] on label "Obtain required Professional Development credit." at bounding box center [174, 116] width 197 height 14
click at [84, 109] on input "Obtain required Professional Development credit." at bounding box center [80, 116] width 8 height 14
radio input "true"
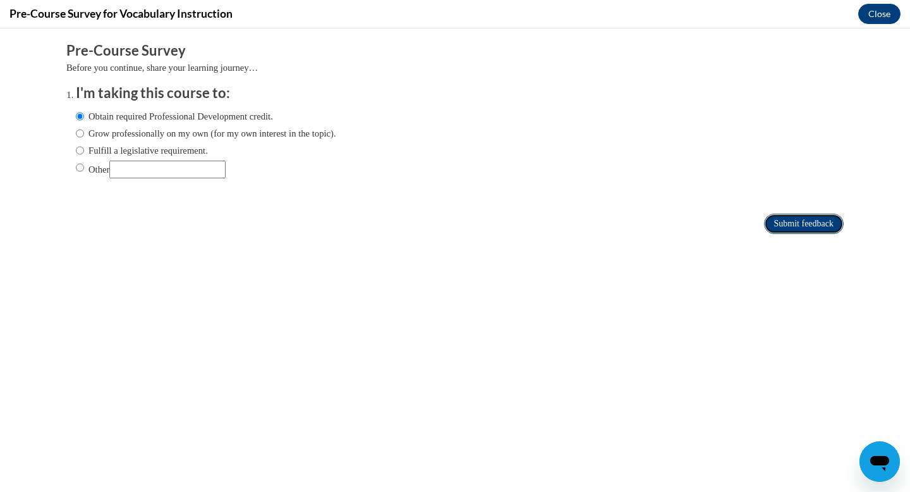
click at [800, 217] on input "Submit feedback" at bounding box center [804, 224] width 80 height 20
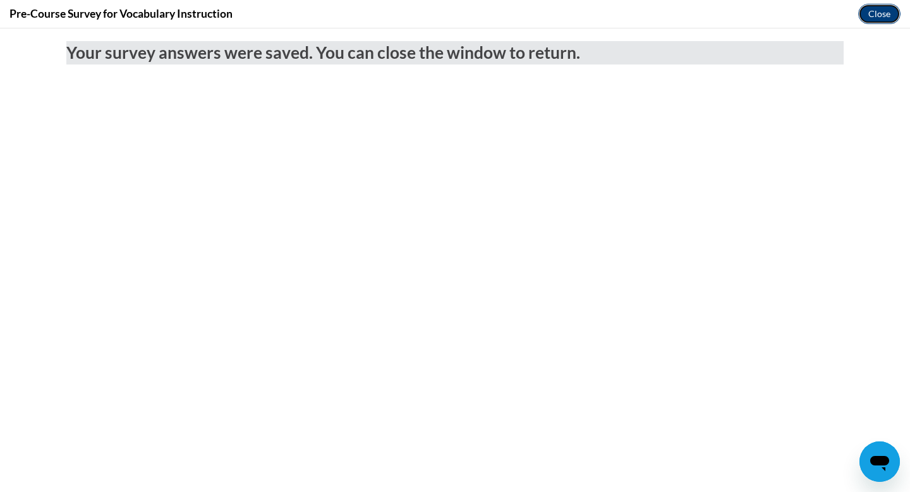
click at [866, 9] on button "Close" at bounding box center [880, 14] width 42 height 20
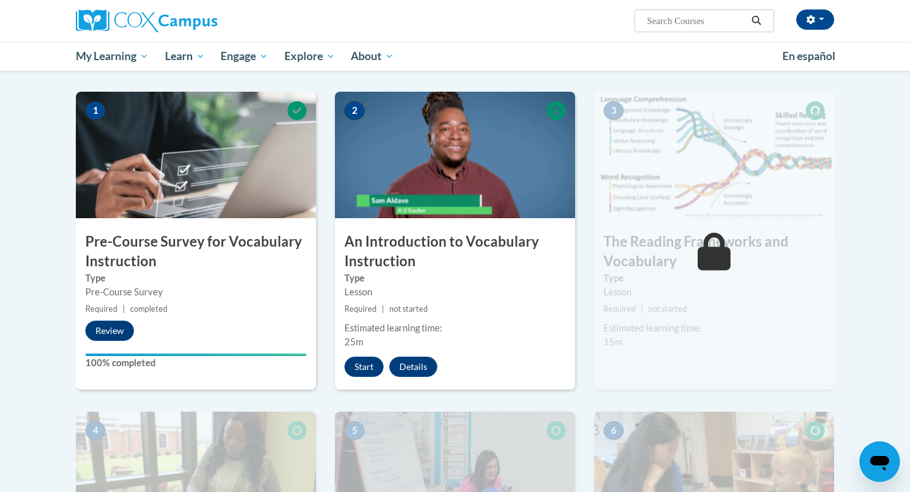
scroll to position [249, 0]
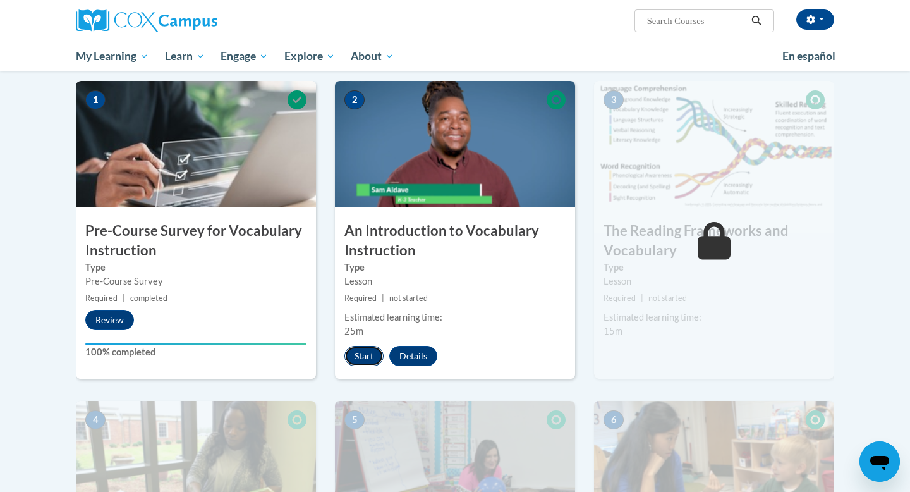
click at [365, 357] on button "Start" at bounding box center [364, 356] width 39 height 20
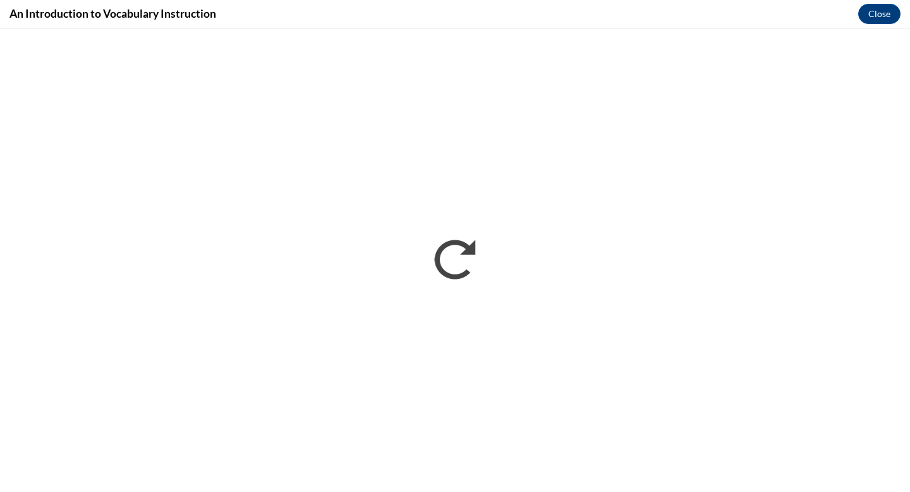
scroll to position [0, 0]
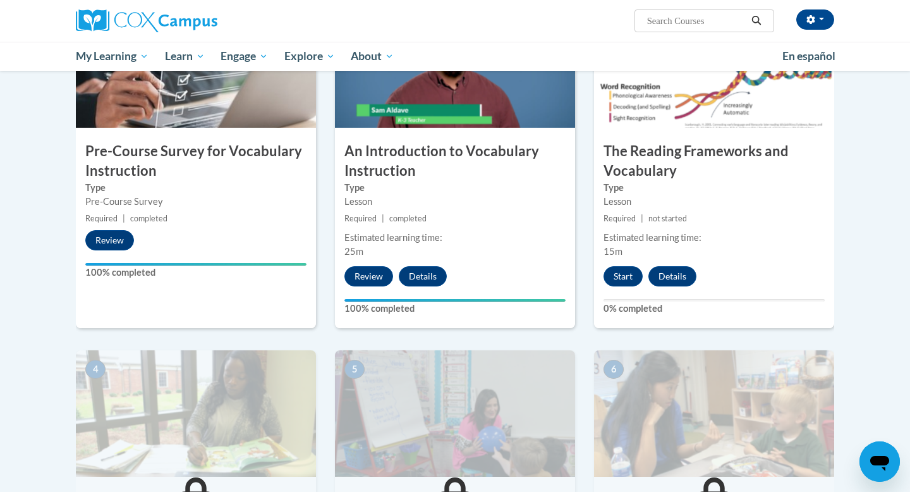
scroll to position [327, 0]
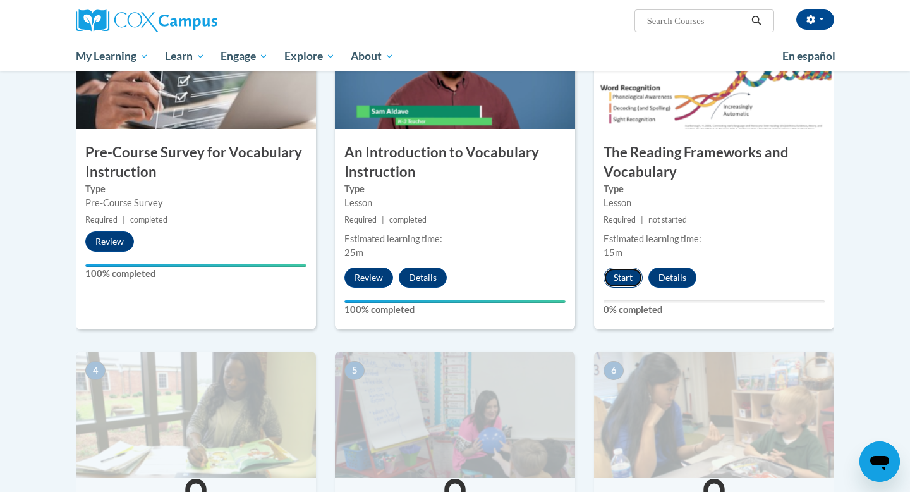
click at [627, 277] on button "Start" at bounding box center [623, 277] width 39 height 20
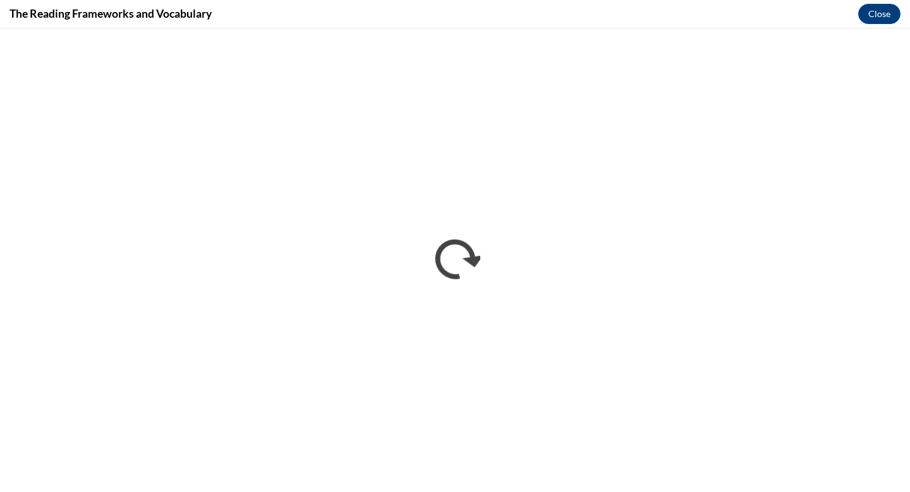
scroll to position [0, 0]
